Goal: Task Accomplishment & Management: Complete application form

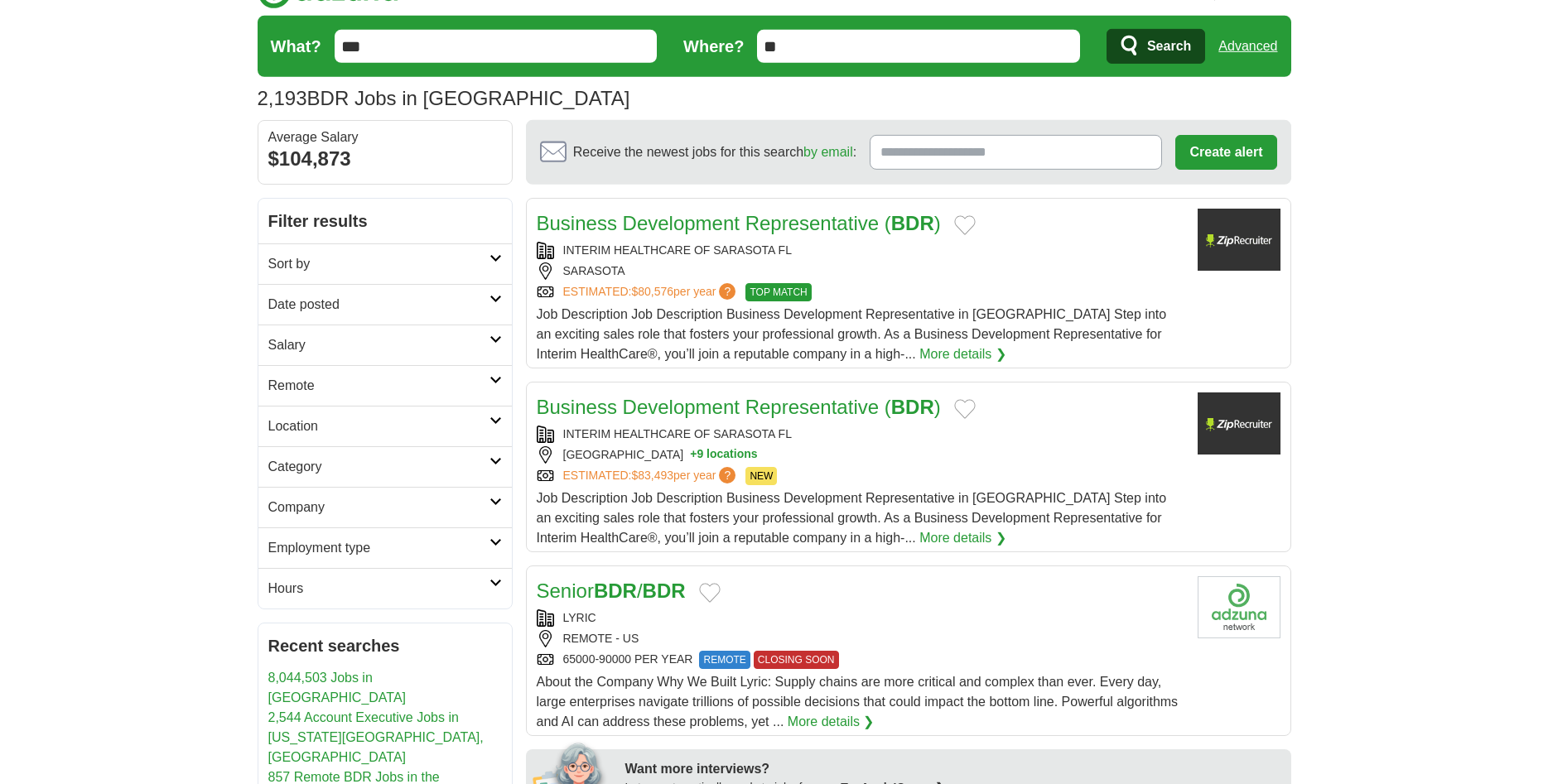
scroll to position [84, 0]
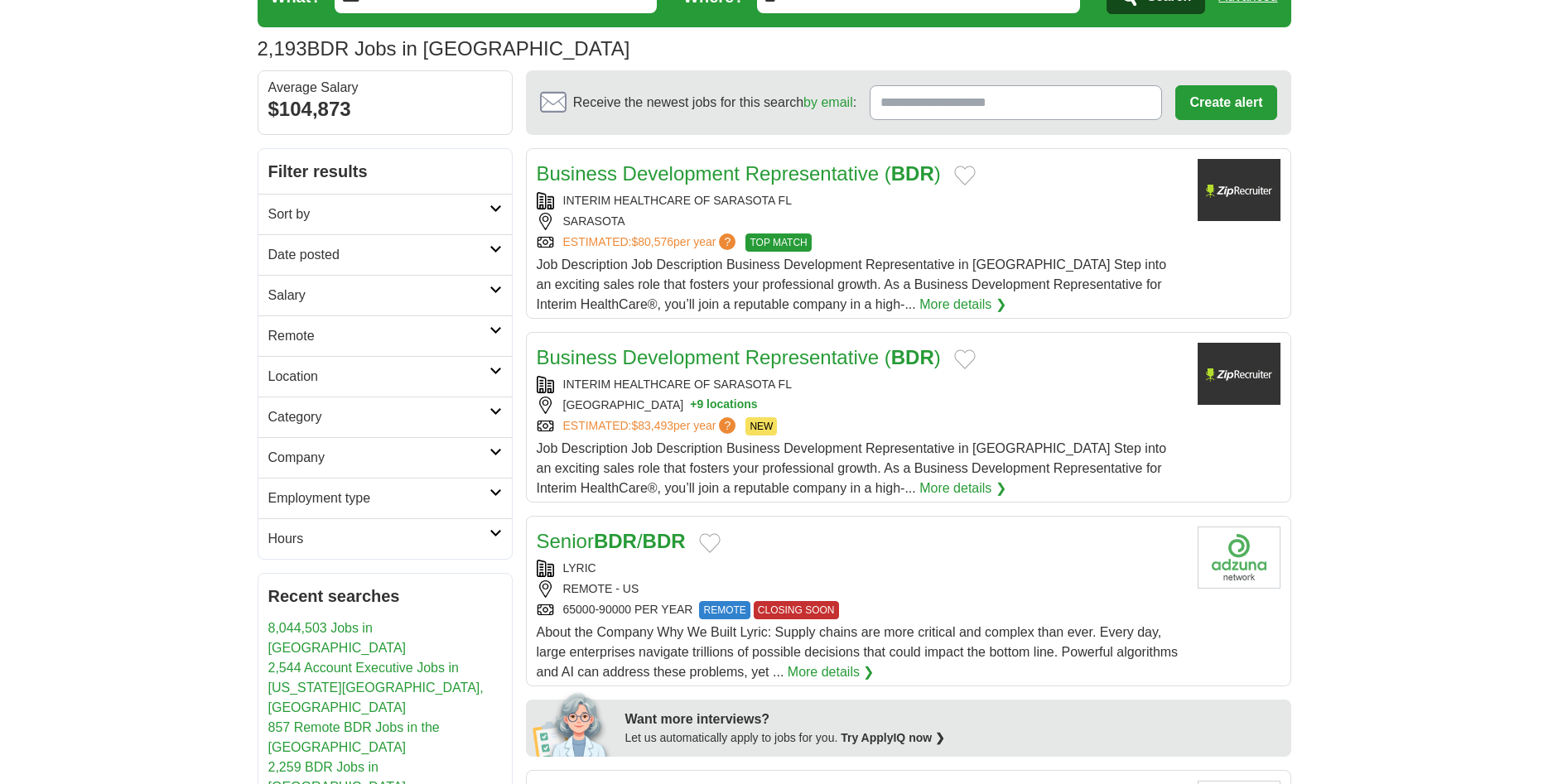
click at [372, 346] on link "Remote" at bounding box center [386, 335] width 254 height 41
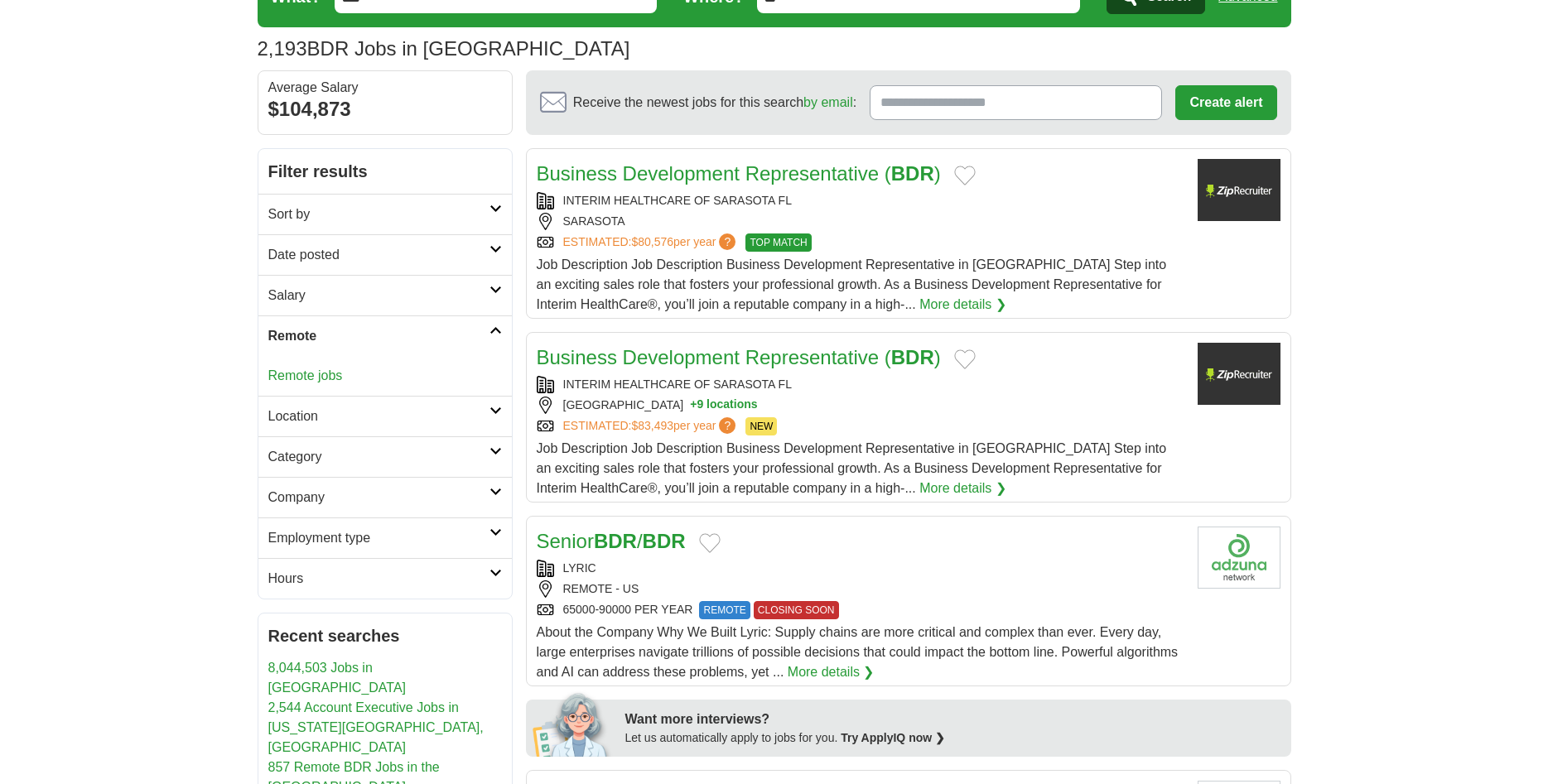
click at [344, 376] on div "Remote jobs" at bounding box center [386, 376] width 254 height 40
click at [312, 376] on link "Remote jobs" at bounding box center [305, 376] width 74 height 14
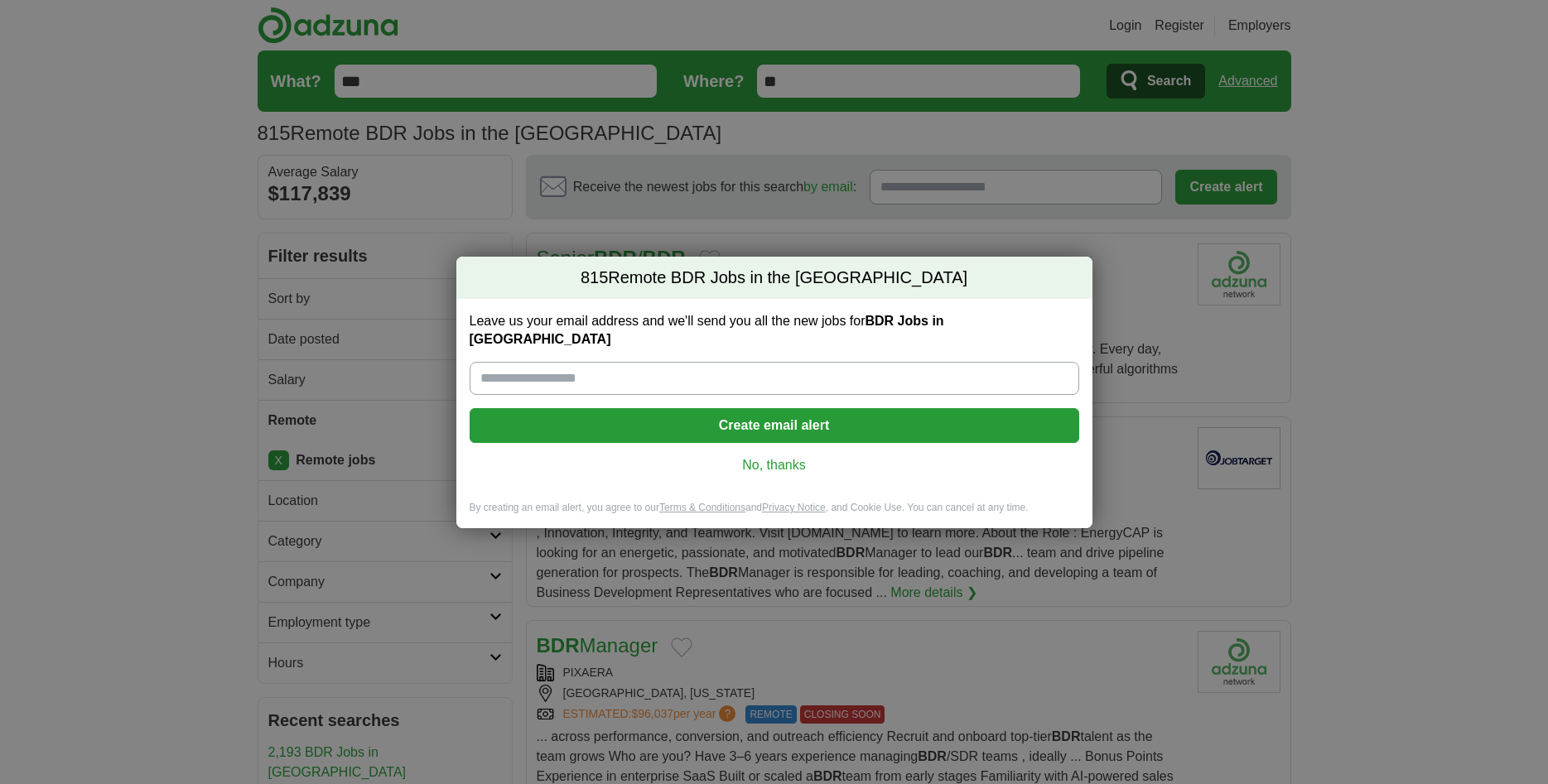
click at [761, 456] on link "No, thanks" at bounding box center [774, 465] width 583 height 18
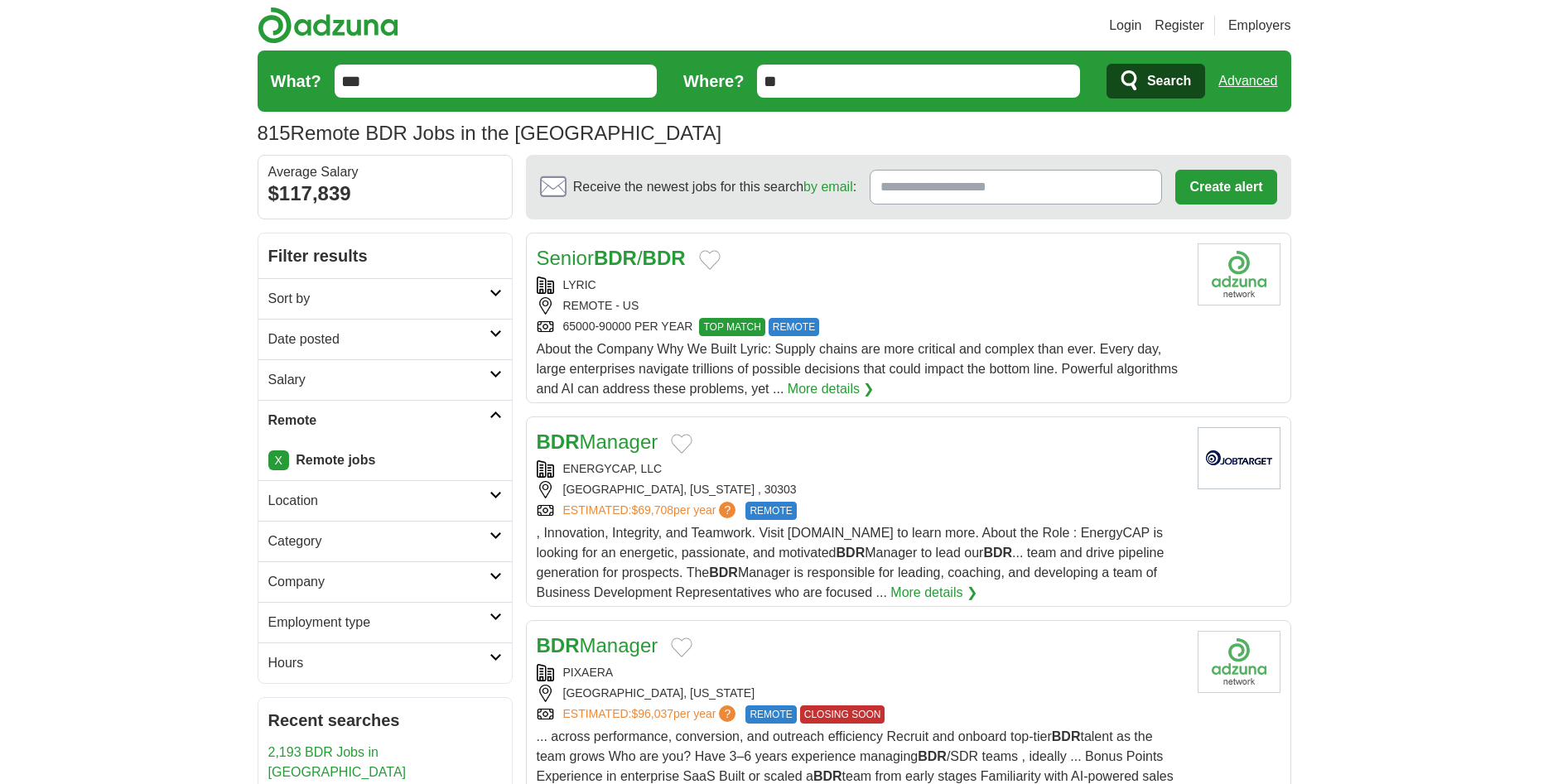
click at [942, 279] on div "LYRIC" at bounding box center [860, 285] width 648 height 18
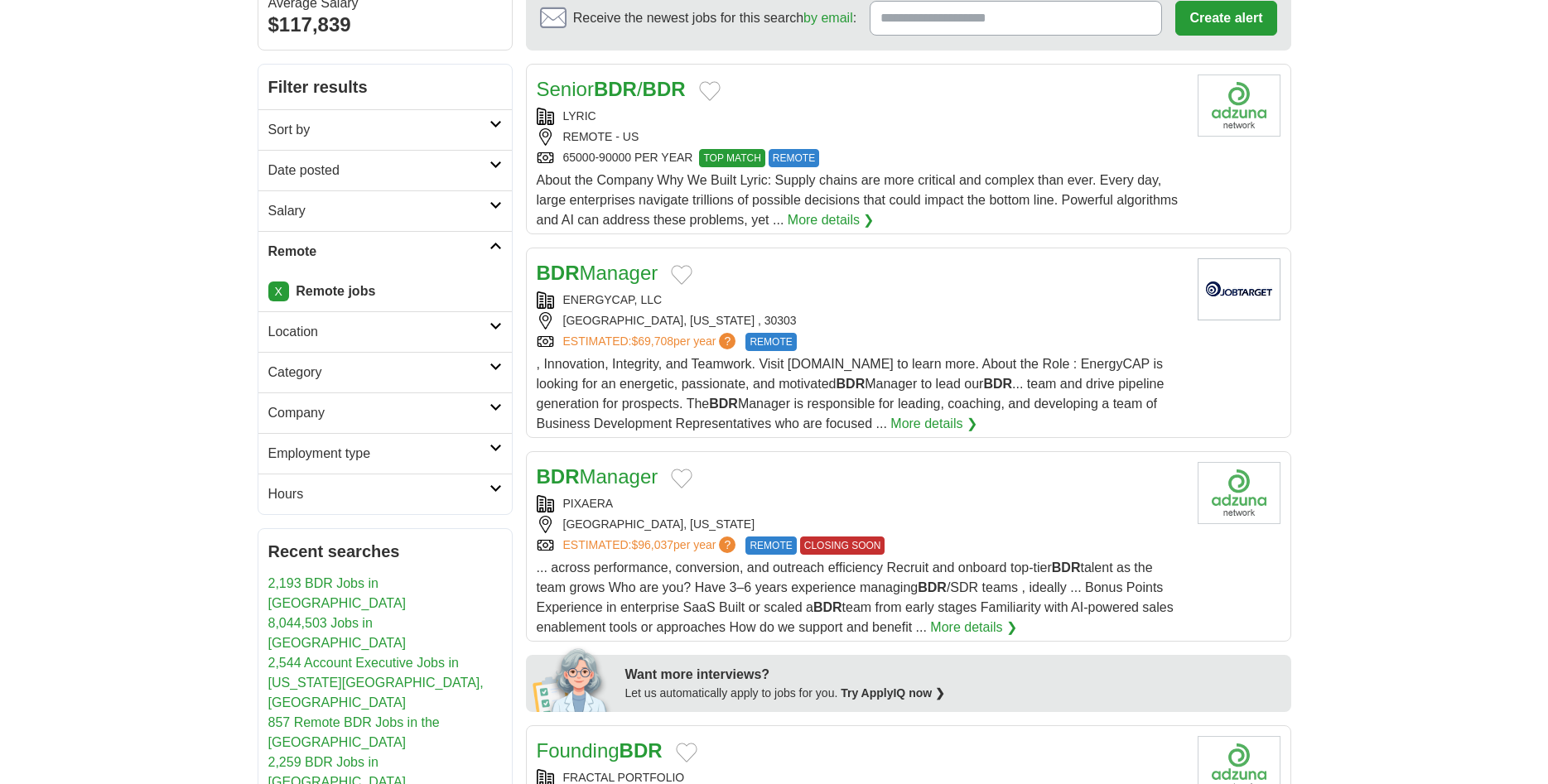
scroll to position [254, 0]
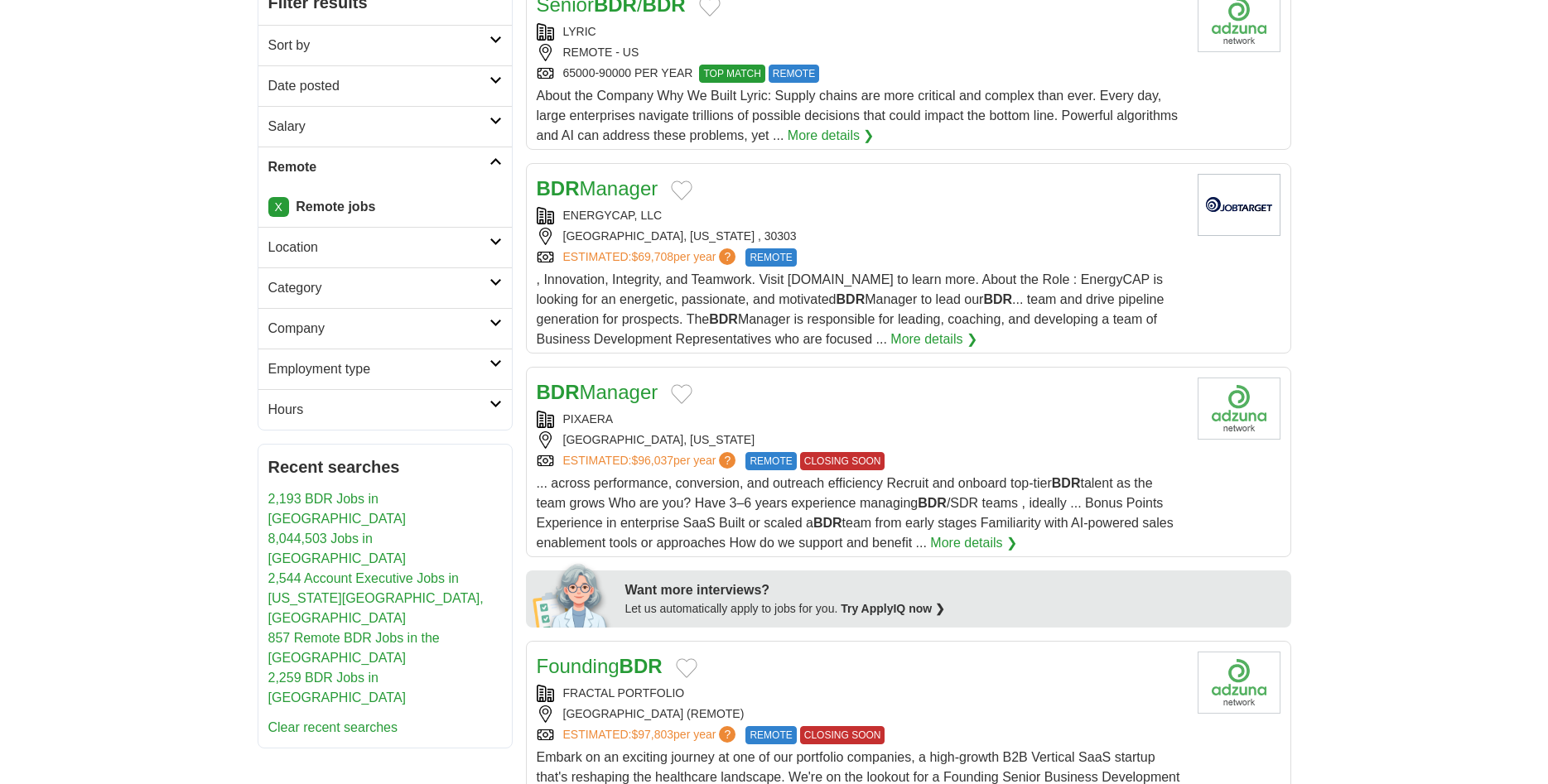
click at [943, 541] on link "More details ❯" at bounding box center [974, 543] width 87 height 20
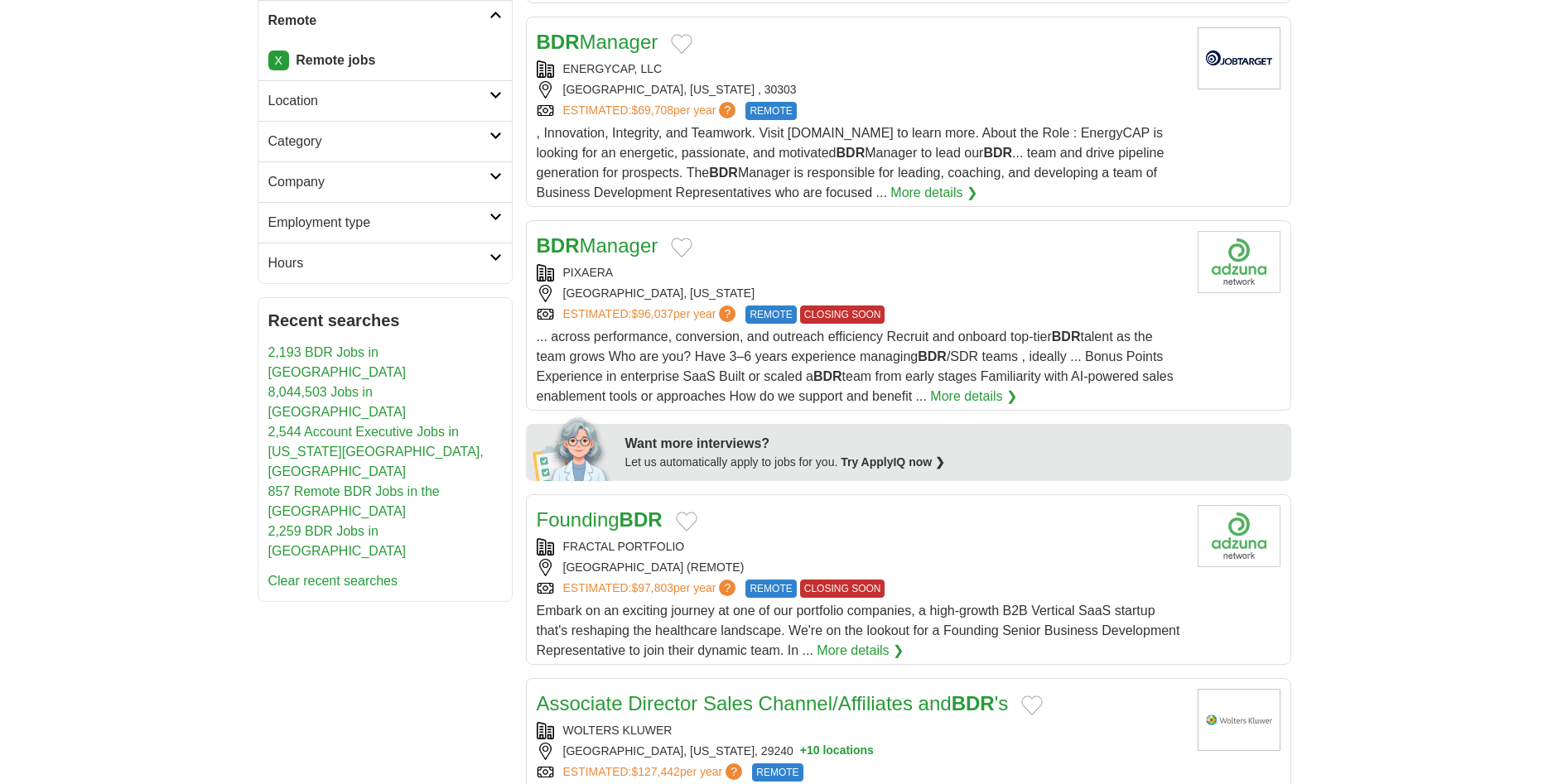
scroll to position [422, 0]
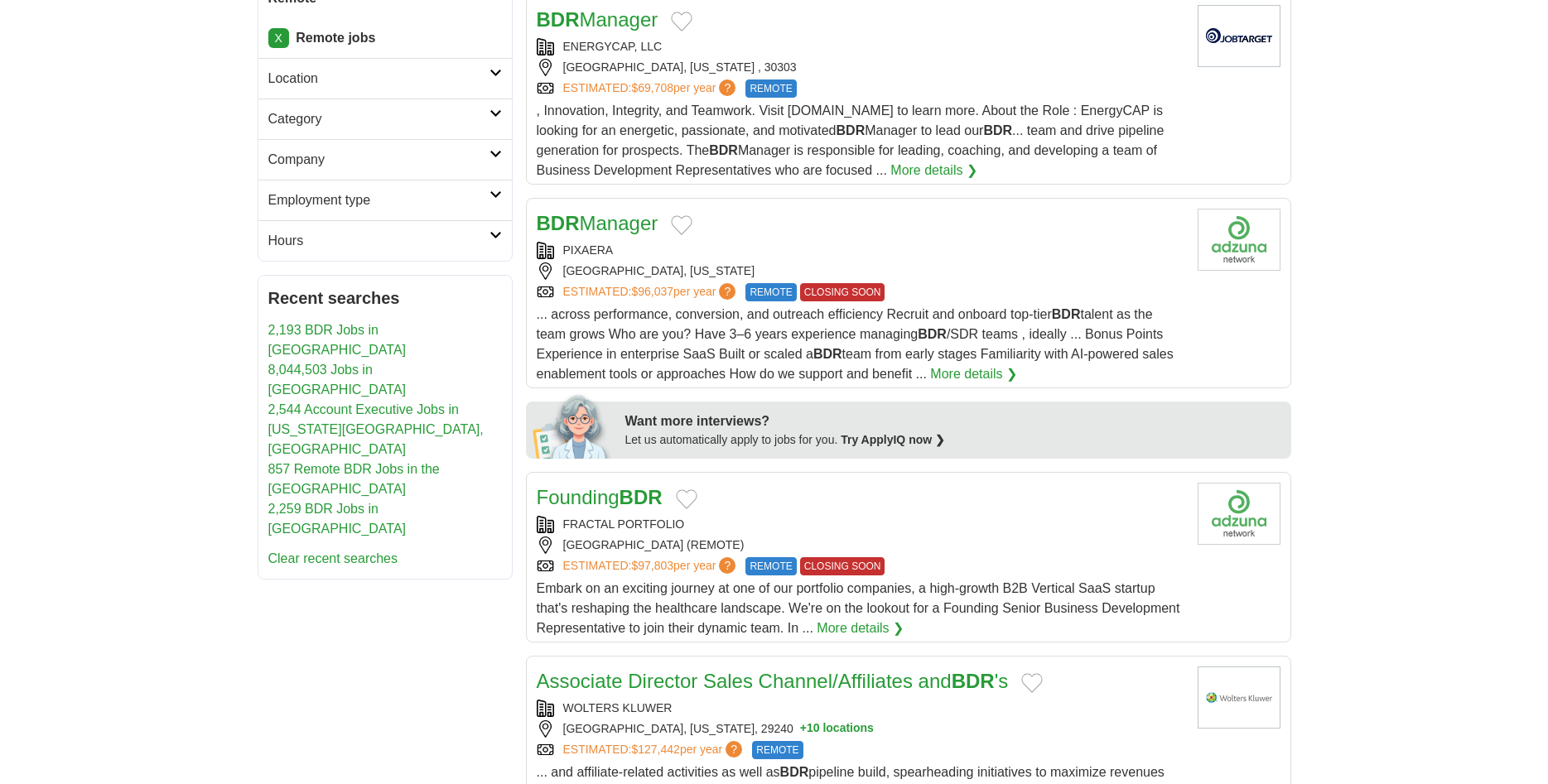
click at [889, 534] on div "FRACTAL PORTFOLIO UNITED STATES (REMOTE) ESTIMATED: $97,803 per year ? REMOTE C…" at bounding box center [860, 545] width 648 height 59
